Goal: Information Seeking & Learning: Learn about a topic

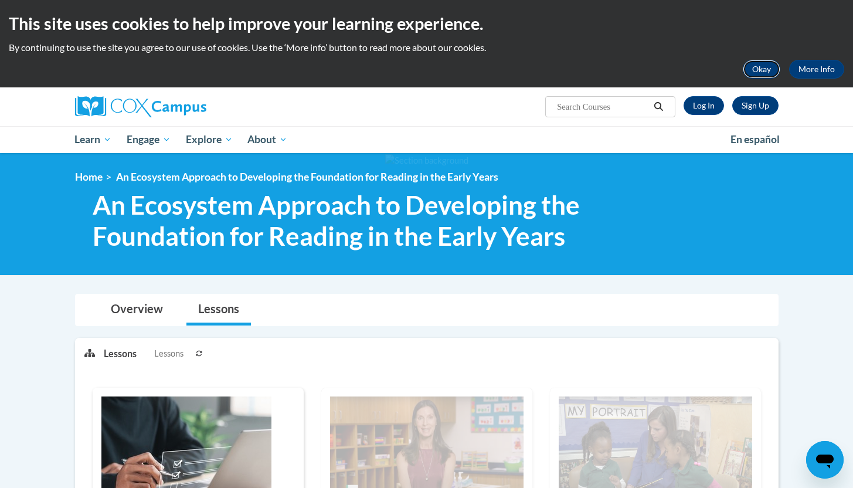
click at [767, 73] on button "Okay" at bounding box center [762, 69] width 38 height 19
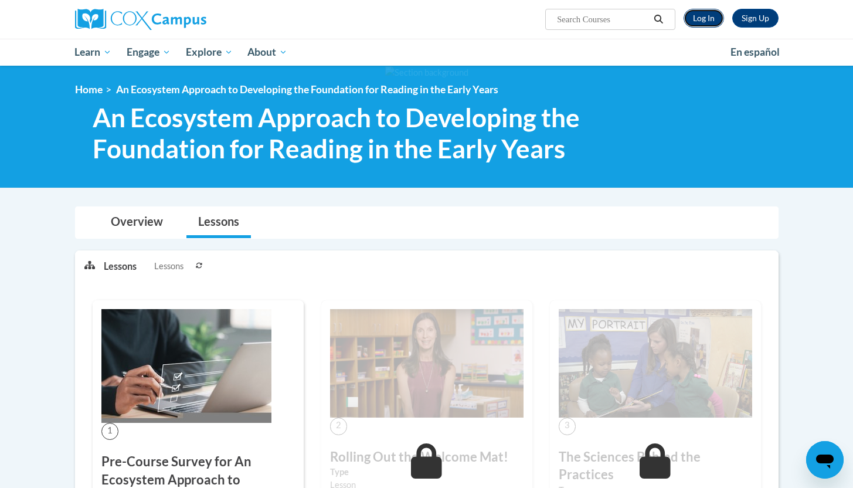
click at [692, 17] on link "Log In" at bounding box center [703, 18] width 40 height 19
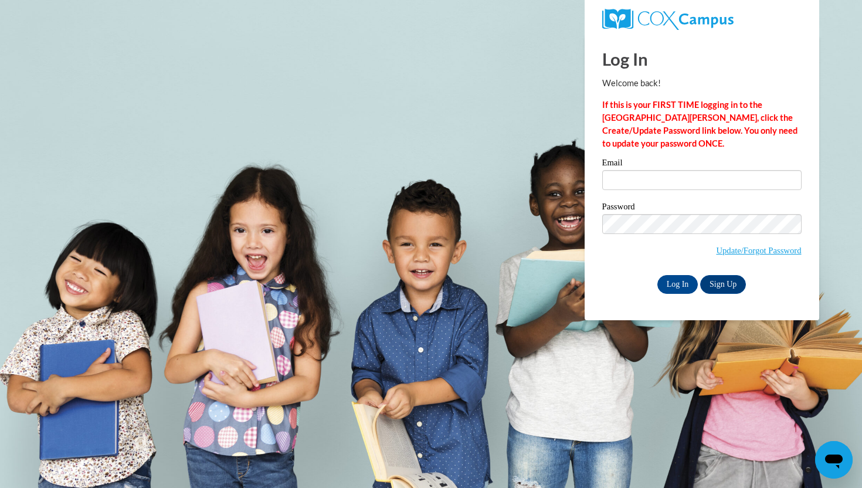
click at [673, 192] on div "Email" at bounding box center [701, 178] width 199 height 40
click at [668, 183] on input "Email" at bounding box center [701, 180] width 199 height 20
type input "cmartin@neshobacentral.com"
click at [681, 283] on input "Log In" at bounding box center [677, 284] width 41 height 19
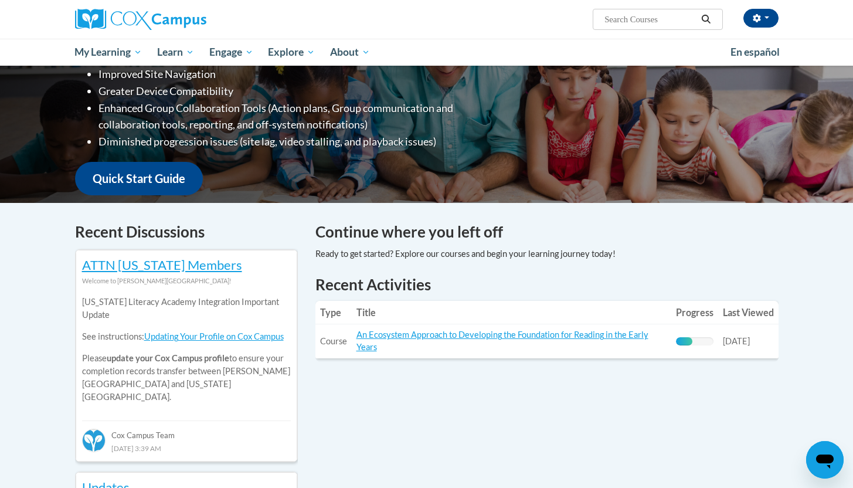
scroll to position [202, 0]
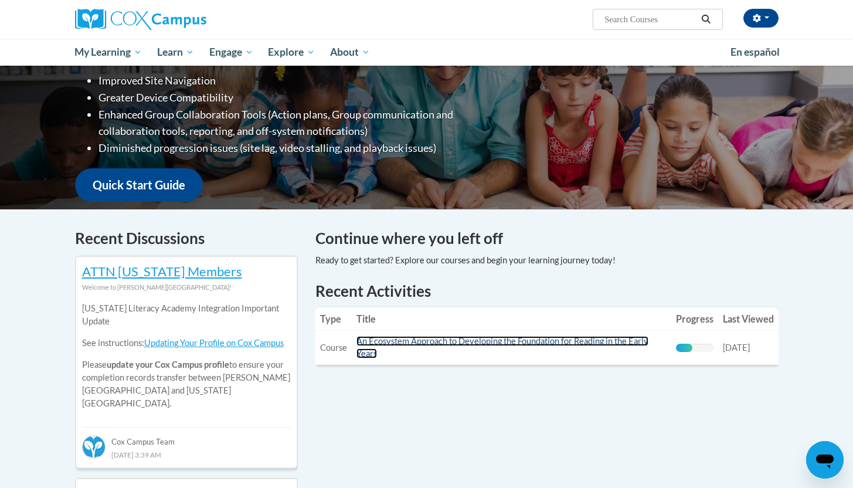
click at [501, 340] on link "An Ecosystem Approach to Developing the Foundation for Reading in the Early Yea…" at bounding box center [502, 347] width 292 height 22
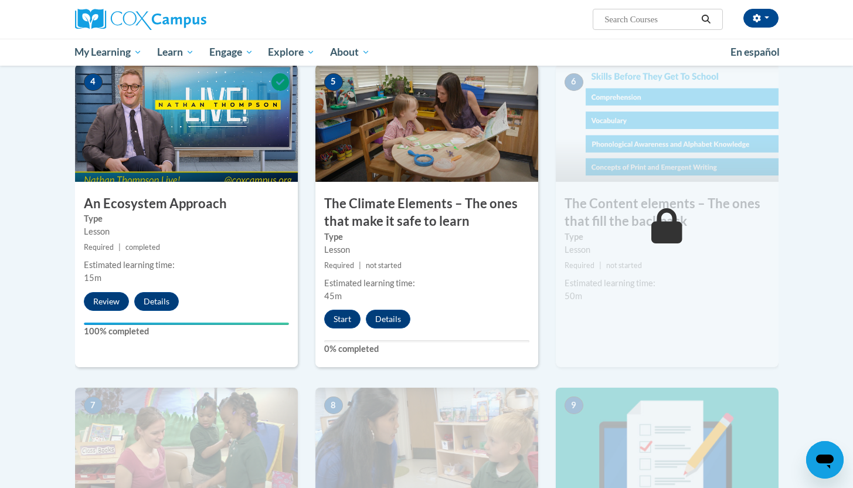
scroll to position [592, 0]
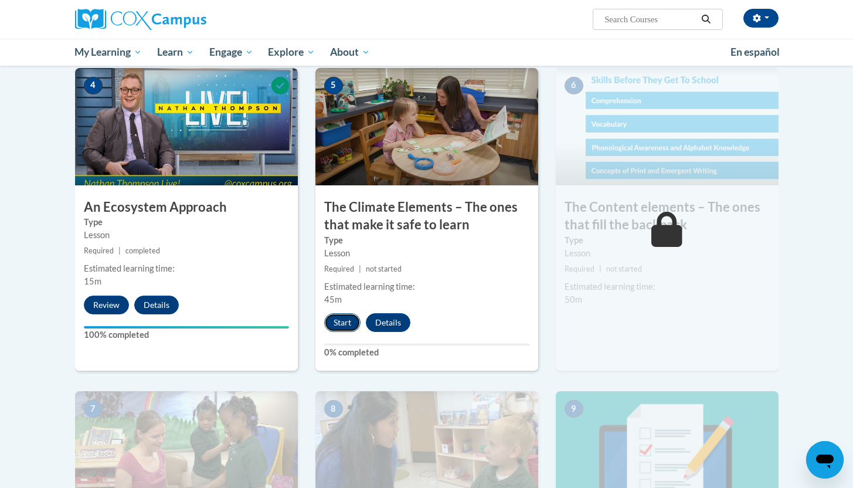
click at [343, 324] on button "Start" at bounding box center [342, 322] width 36 height 19
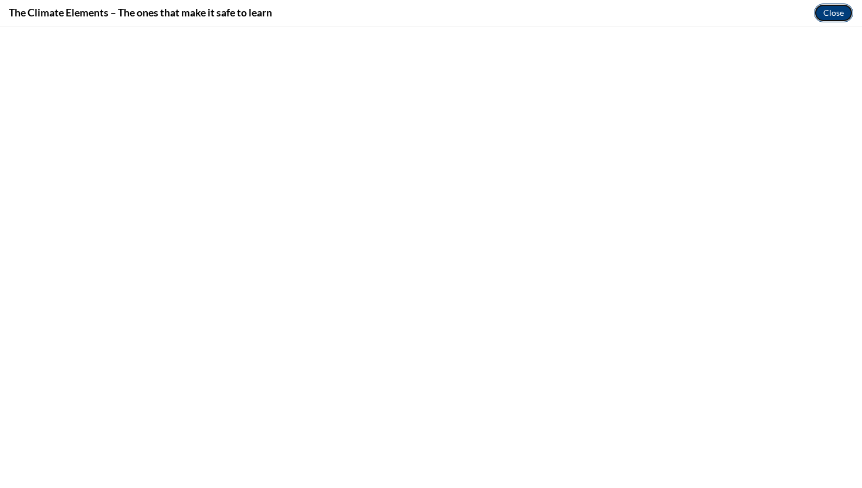
click at [839, 13] on button "Close" at bounding box center [833, 13] width 39 height 19
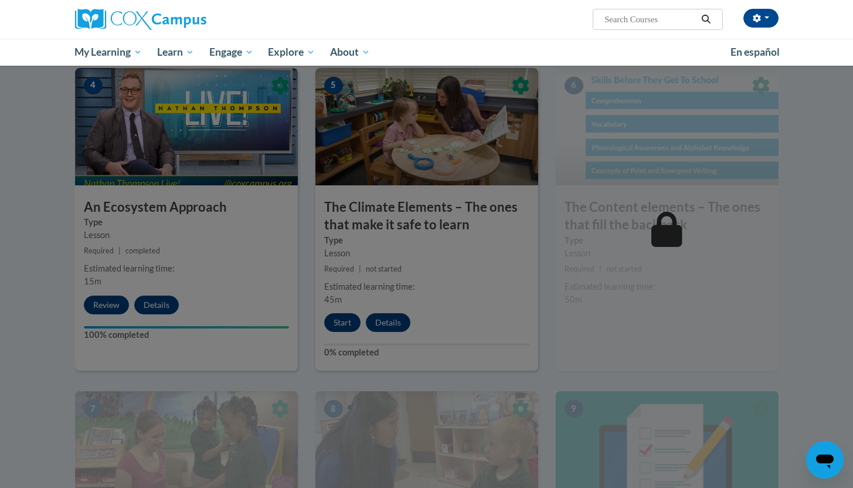
click at [774, 225] on div at bounding box center [426, 244] width 853 height 488
click at [175, 275] on div at bounding box center [426, 244] width 853 height 488
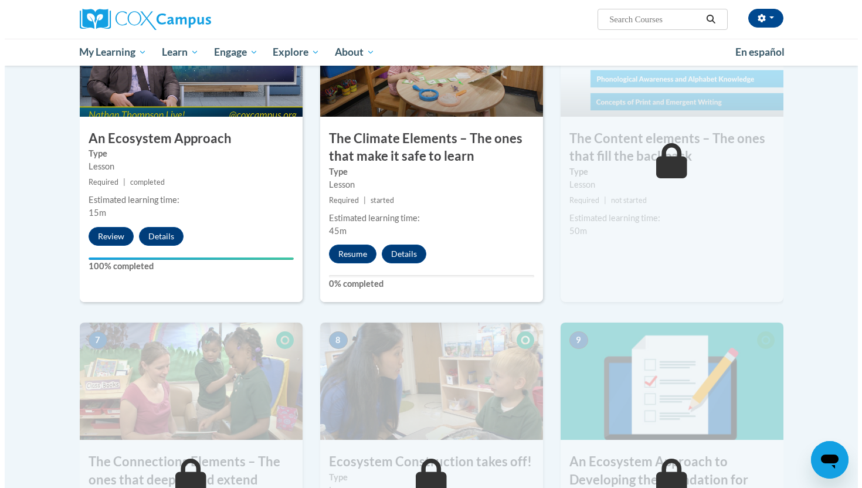
scroll to position [662, 0]
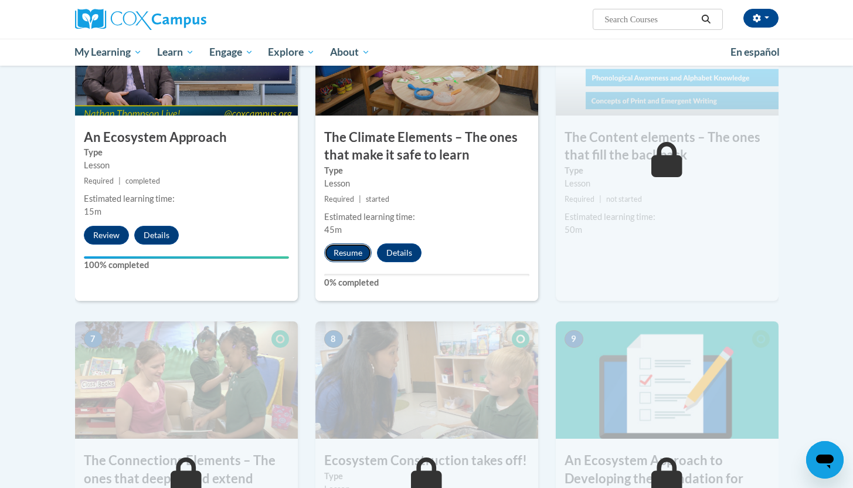
click at [332, 257] on button "Resume" at bounding box center [347, 252] width 47 height 19
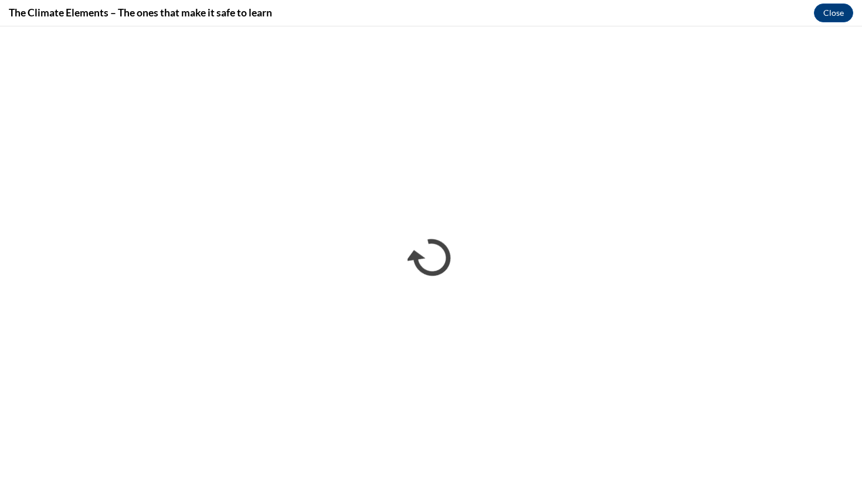
scroll to position [0, 0]
